Goal: Browse casually: Explore the website without a specific task or goal

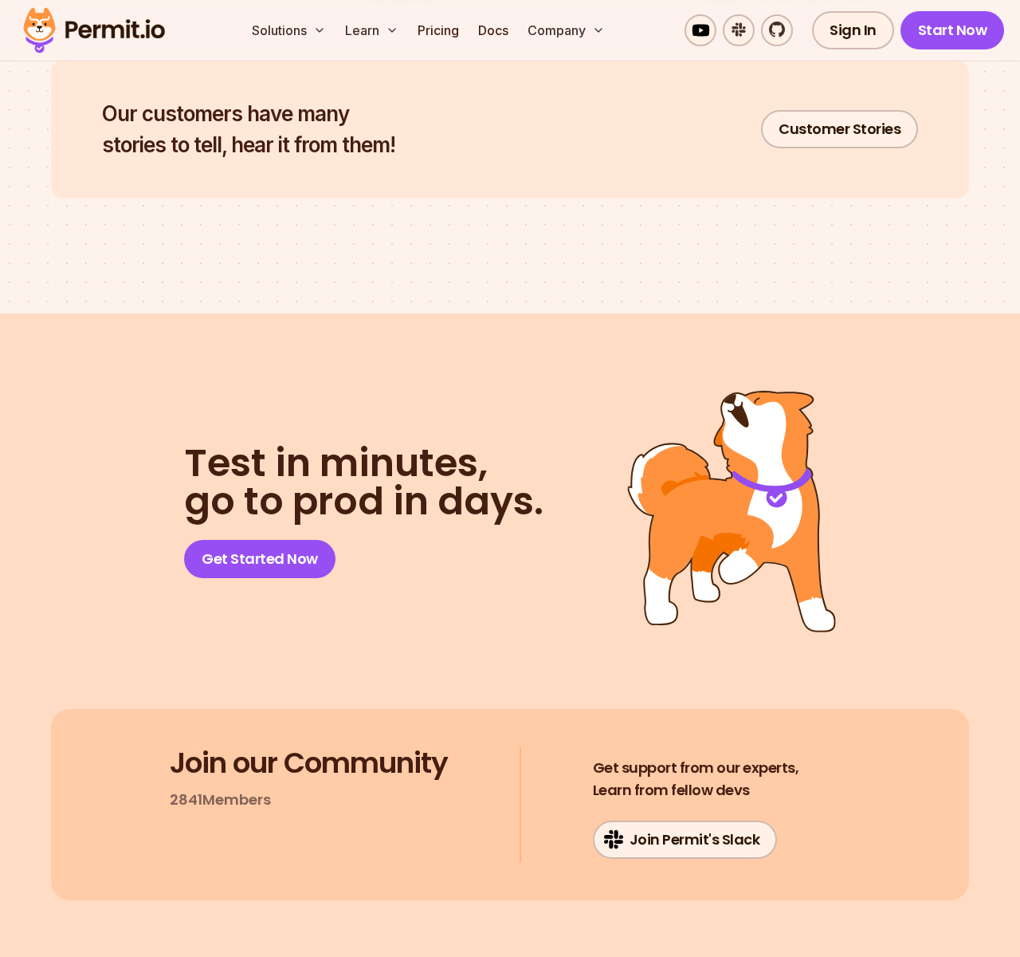
scroll to position [7882, 0]
